Goal: Information Seeking & Learning: Learn about a topic

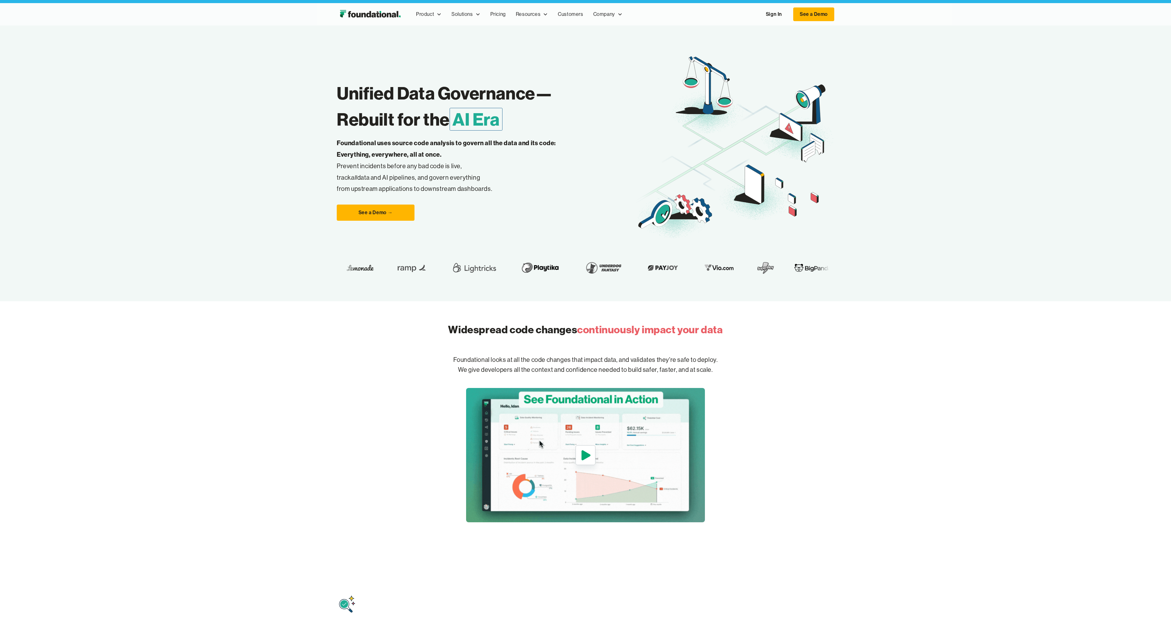
scroll to position [14, 0]
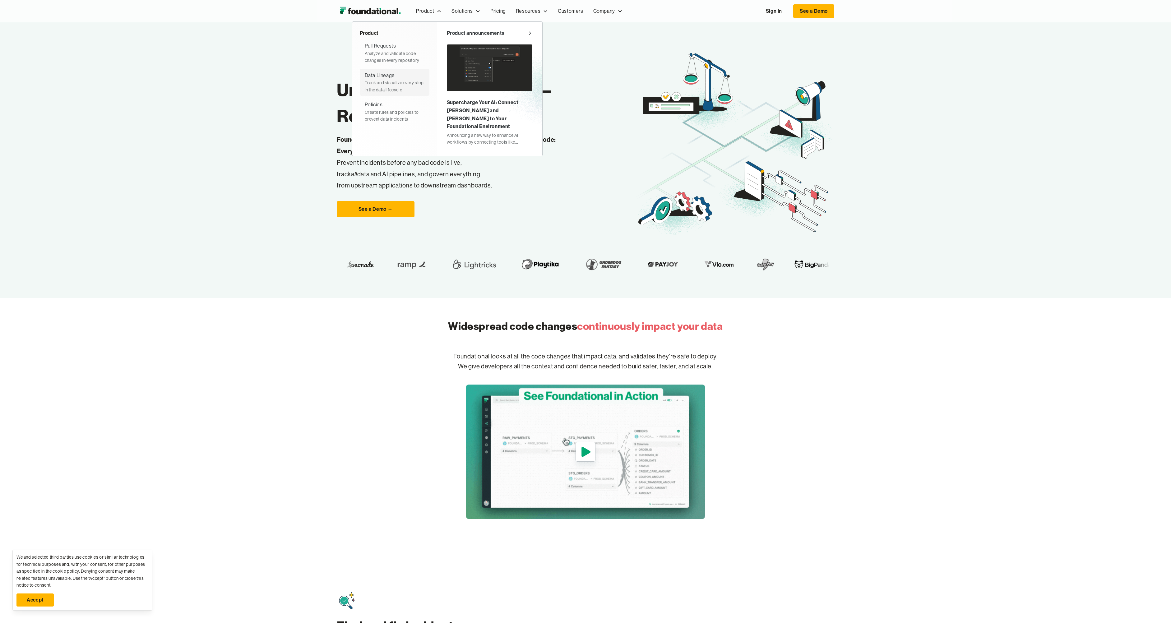
click at [394, 78] on div "Data Lineage" at bounding box center [380, 75] width 30 height 8
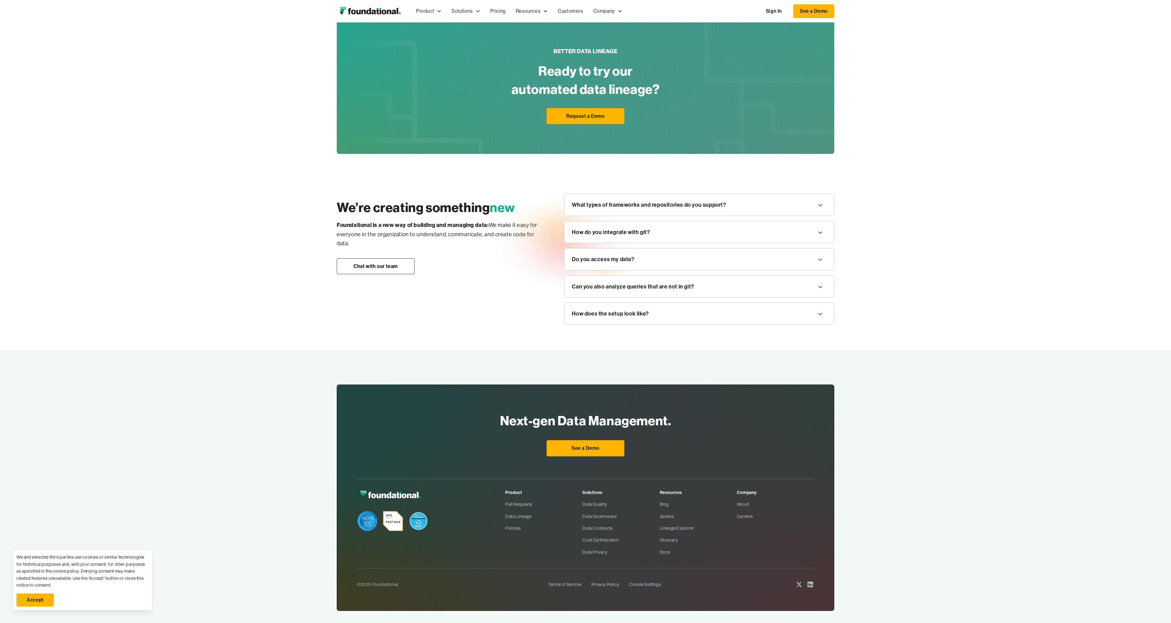
scroll to position [711, 0]
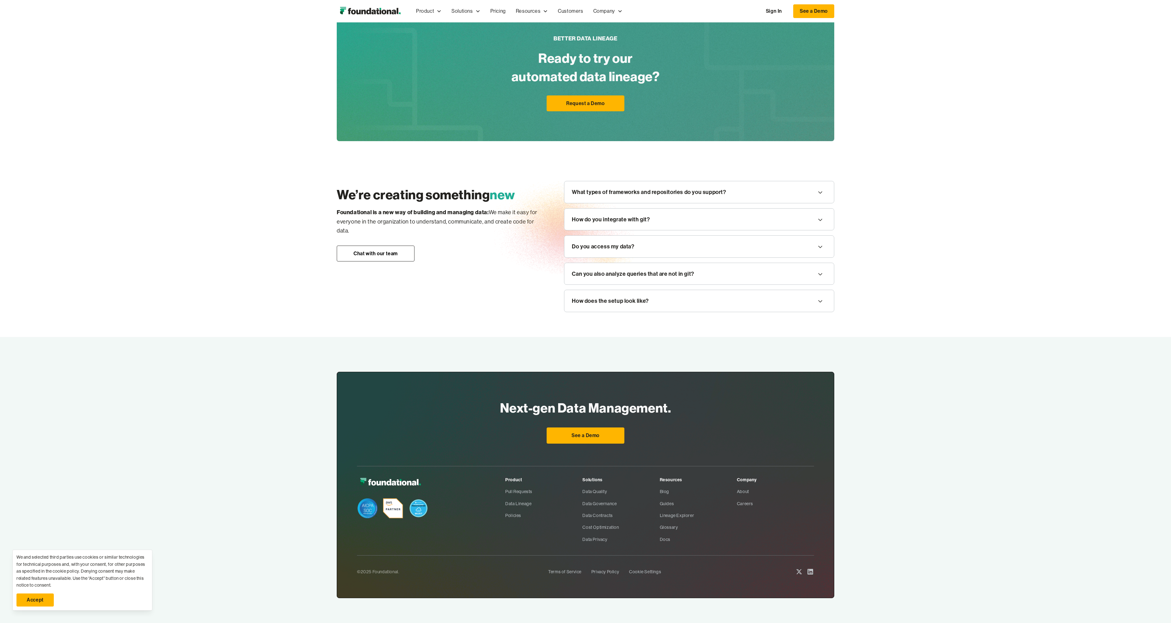
click at [668, 303] on div "How does the setup look like?" at bounding box center [699, 301] width 270 height 22
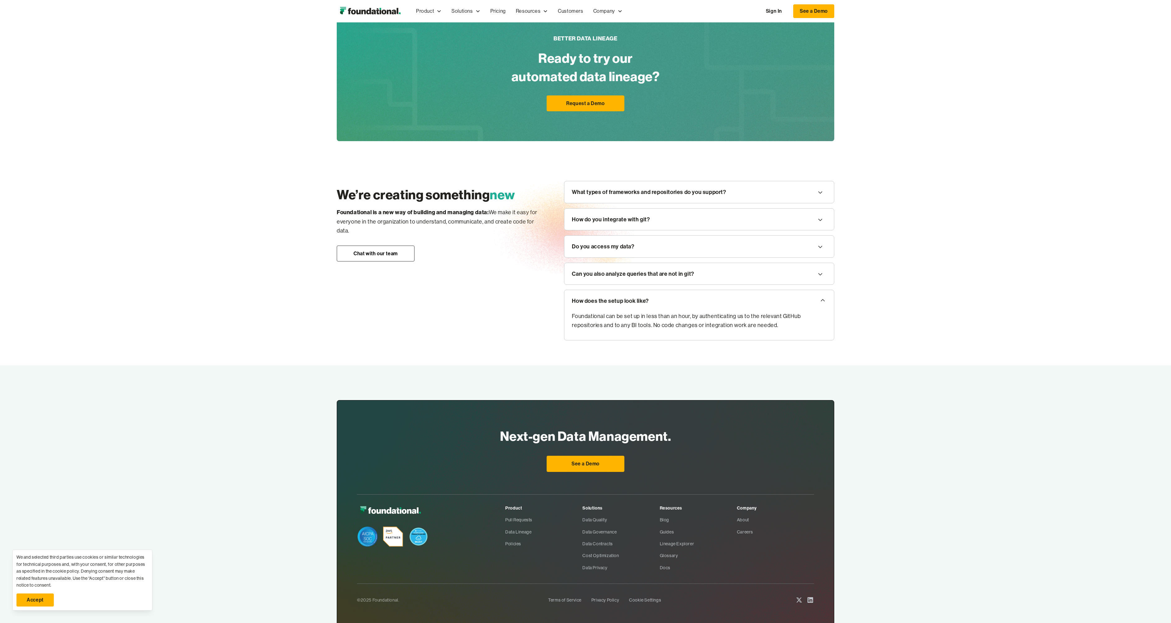
click at [672, 274] on div "Can you also analyze queries that are not in git?" at bounding box center [633, 273] width 122 height 9
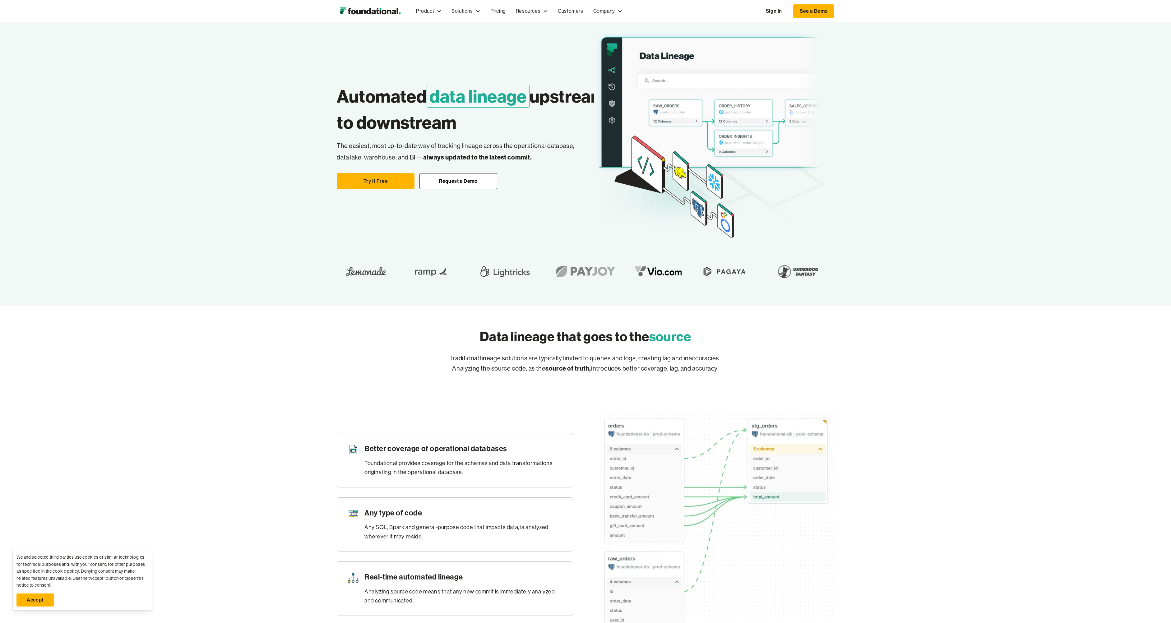
scroll to position [40, 0]
